Goal: Task Accomplishment & Management: Use online tool/utility

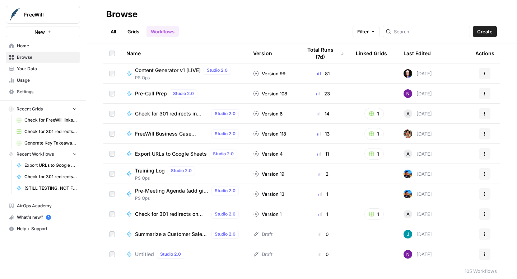
click at [31, 48] on span "Home" at bounding box center [47, 46] width 60 height 6
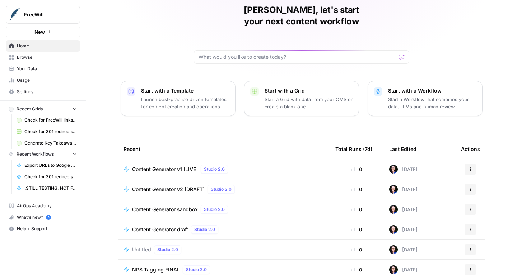
scroll to position [51, 0]
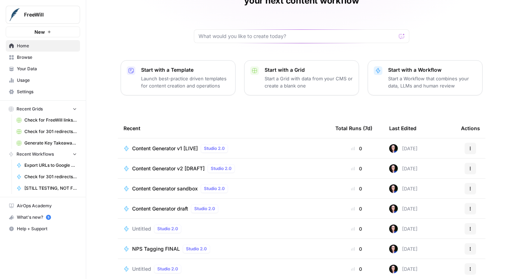
click at [154, 246] on span "NPS Tagging FINAL" at bounding box center [156, 249] width 48 height 7
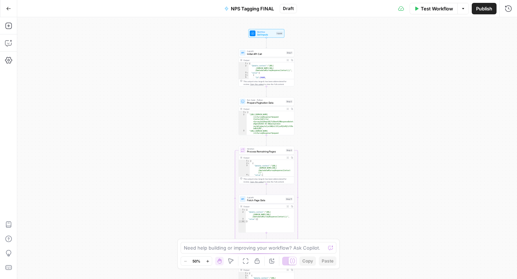
click at [208, 263] on icon "button" at bounding box center [208, 262] width 4 height 4
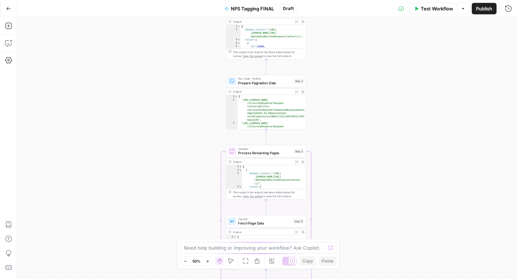
click at [208, 263] on icon "button" at bounding box center [208, 262] width 4 height 4
